Goal: Information Seeking & Learning: Learn about a topic

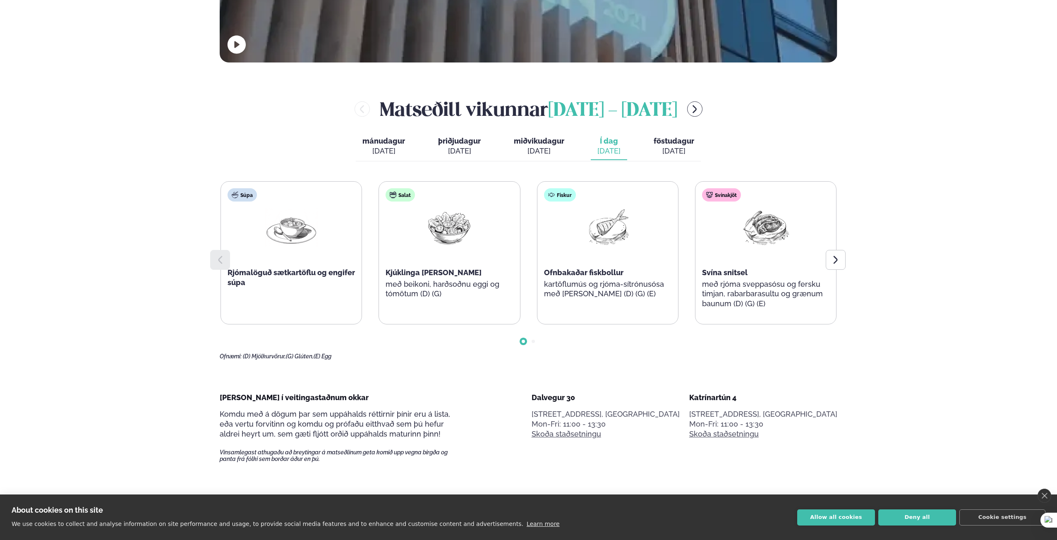
scroll to position [414, 0]
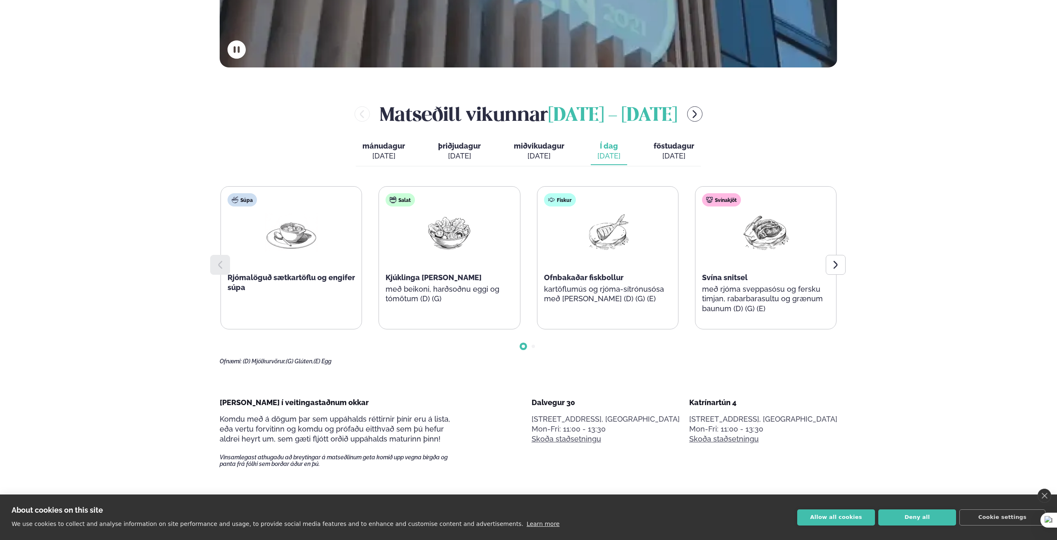
click at [616, 152] on div "[DATE]" at bounding box center [608, 156] width 23 height 10
click at [702, 108] on button "menu-btn-right" at bounding box center [694, 113] width 15 height 15
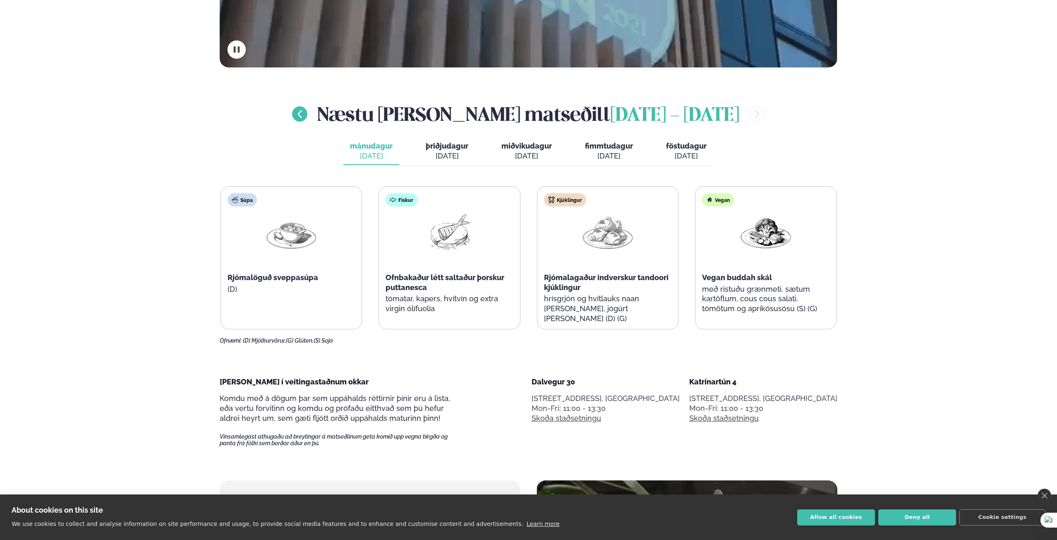
click at [302, 112] on icon "menu-btn-left" at bounding box center [300, 114] width 4 height 8
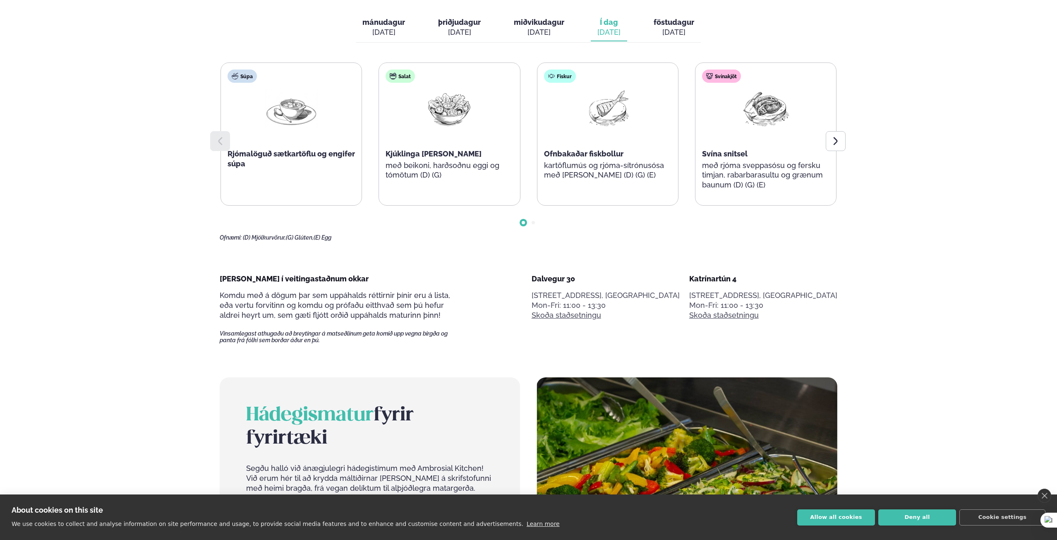
scroll to position [538, 0]
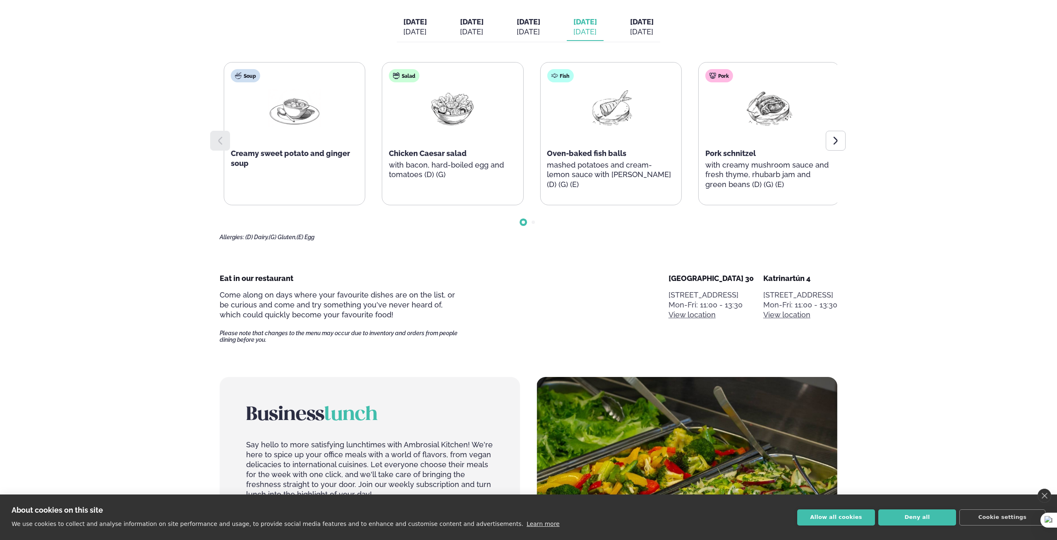
click at [448, 185] on div "Salad Chicken Caesar salad with bacon, hard-boiled egg and tomatoes (D) (G)" at bounding box center [452, 128] width 141 height 132
click at [839, 139] on icon at bounding box center [835, 141] width 10 height 10
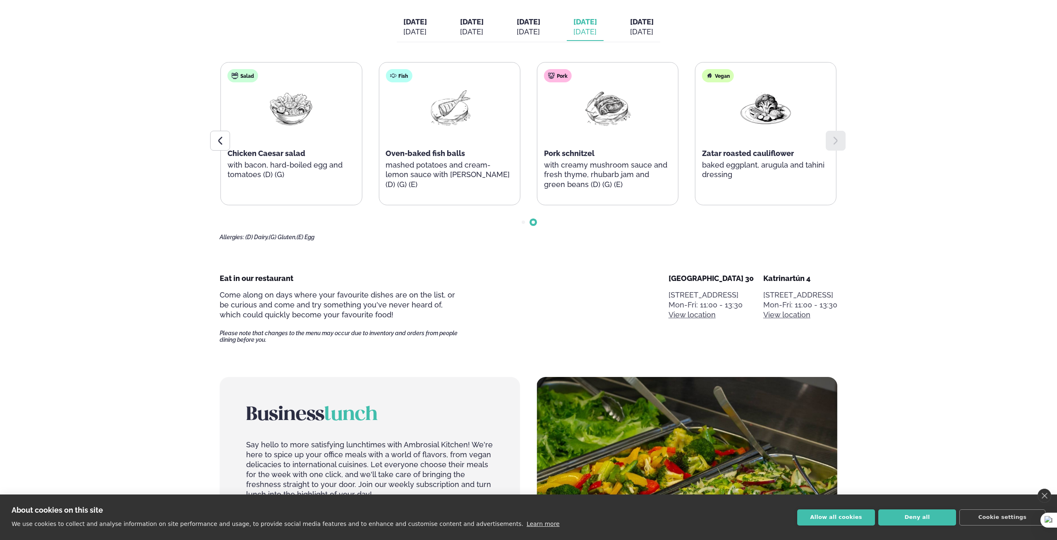
click at [838, 141] on icon at bounding box center [835, 141] width 10 height 10
click at [653, 29] on div "[DATE]" at bounding box center [642, 32] width 24 height 10
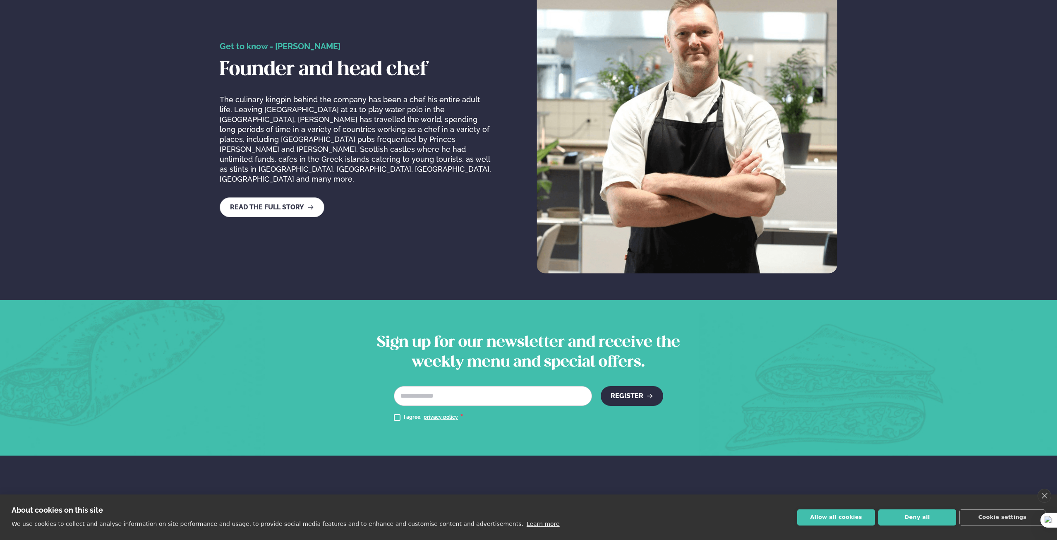
scroll to position [1558, 0]
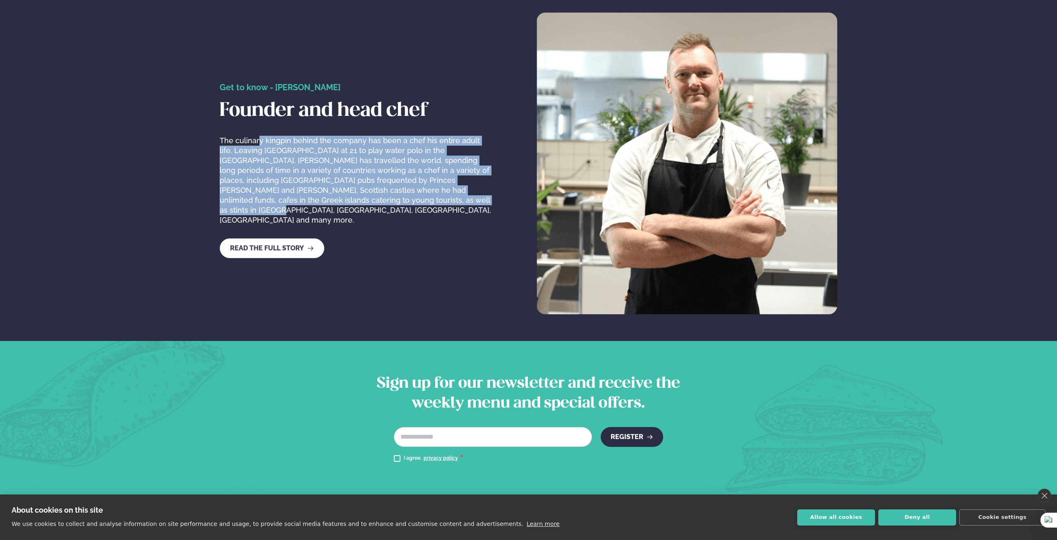
drag, startPoint x: 260, startPoint y: 150, endPoint x: 438, endPoint y: 227, distance: 194.1
click at [438, 227] on div "Get to know - [PERSON_NAME] Founder and head chef The culinary kingpin behind t…" at bounding box center [357, 153] width 274 height 169
click at [248, 244] on font "Read the full story" at bounding box center [267, 248] width 74 height 8
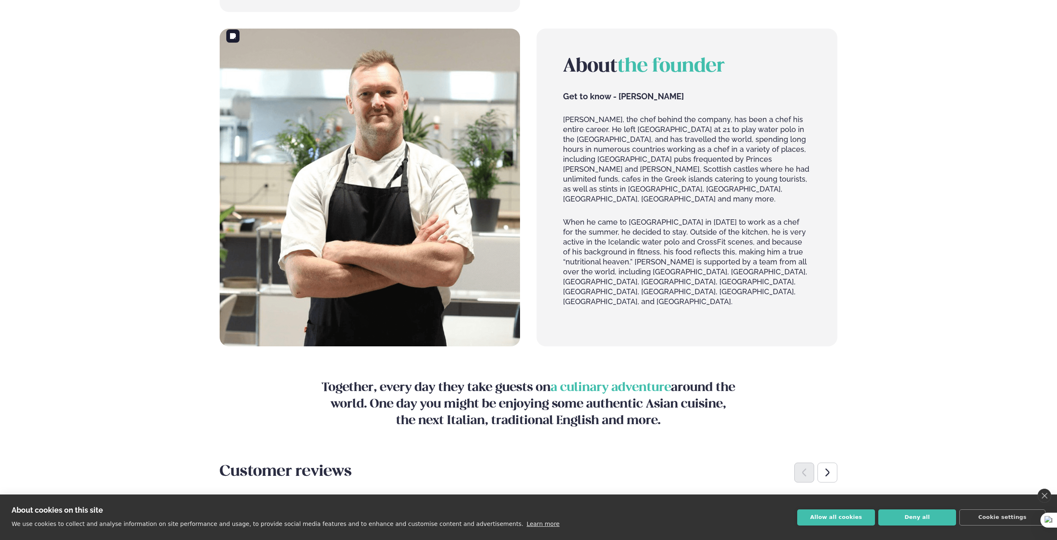
scroll to position [786, 0]
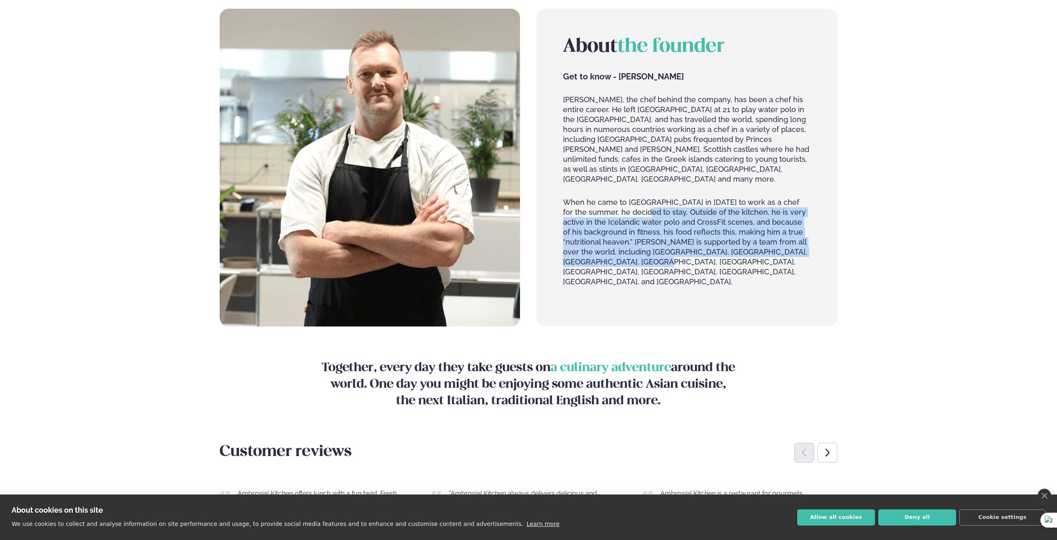
drag, startPoint x: 619, startPoint y: 206, endPoint x: 629, endPoint y: 284, distance: 79.3
click at [629, 284] on div "About the founder Get to know - [PERSON_NAME] [PERSON_NAME], the chef behind th…" at bounding box center [686, 168] width 300 height 318
click at [591, 268] on div "About the founder Get to know - [PERSON_NAME] [PERSON_NAME], the chef behind th…" at bounding box center [686, 167] width 247 height 265
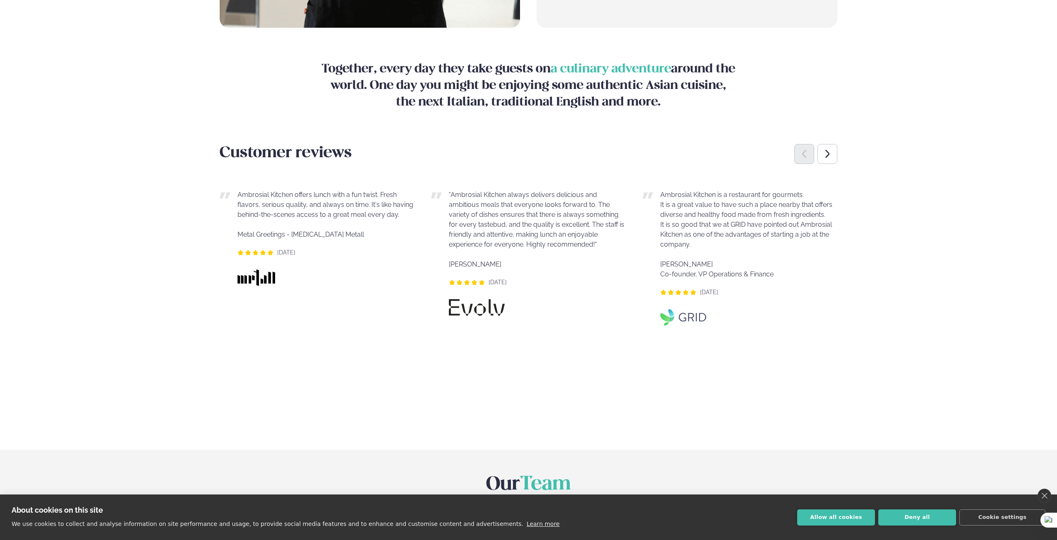
scroll to position [1117, 0]
